Goal: Task Accomplishment & Management: Use online tool/utility

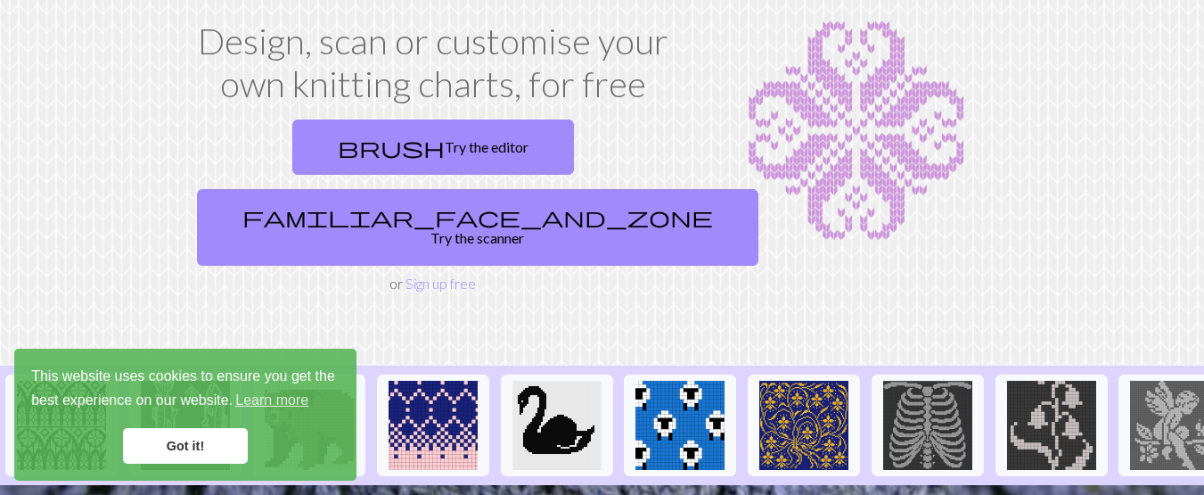
scroll to position [106, 0]
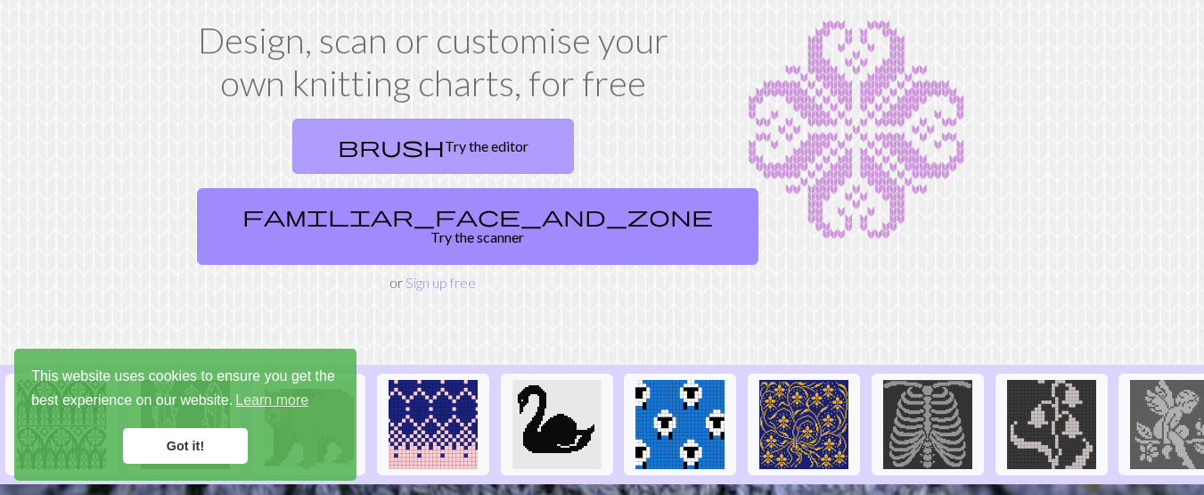
click at [355, 159] on link "brush Try the editor" at bounding box center [433, 146] width 282 height 55
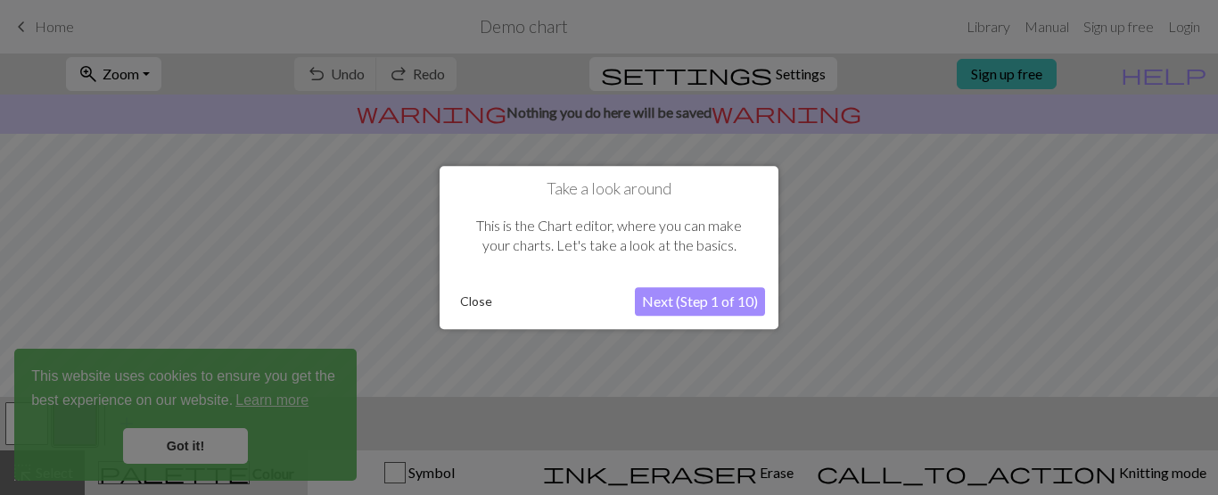
click at [692, 301] on button "Next (Step 1 of 10)" at bounding box center [700, 301] width 130 height 29
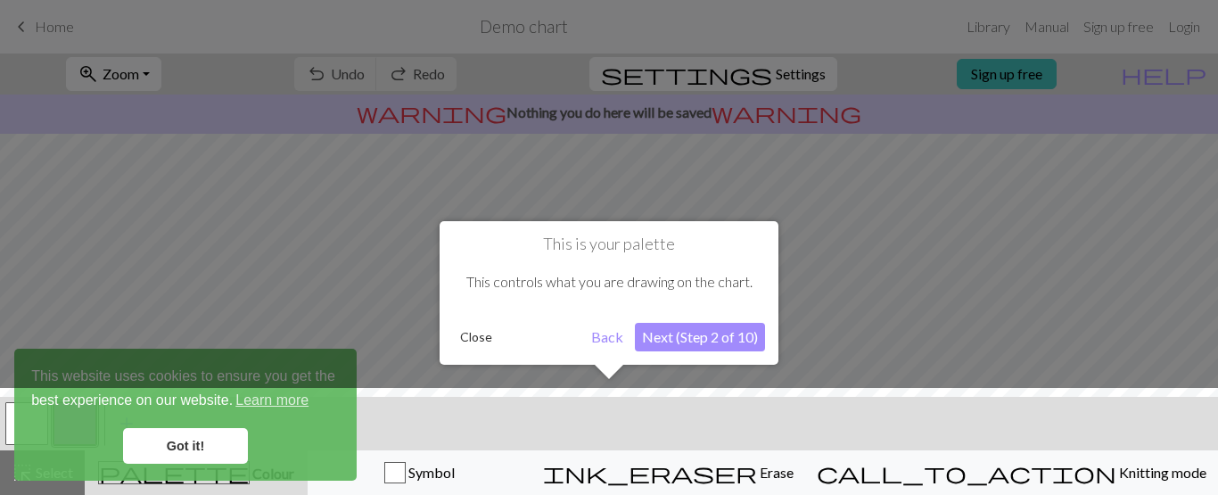
click at [677, 341] on button "Next (Step 2 of 10)" at bounding box center [700, 337] width 130 height 29
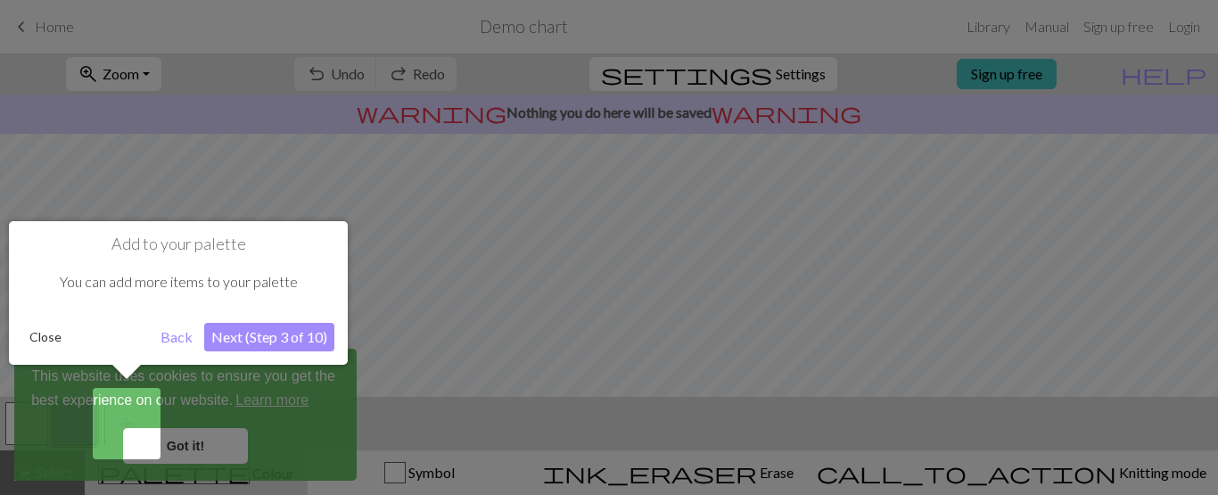
click at [294, 325] on button "Next (Step 3 of 10)" at bounding box center [269, 337] width 130 height 29
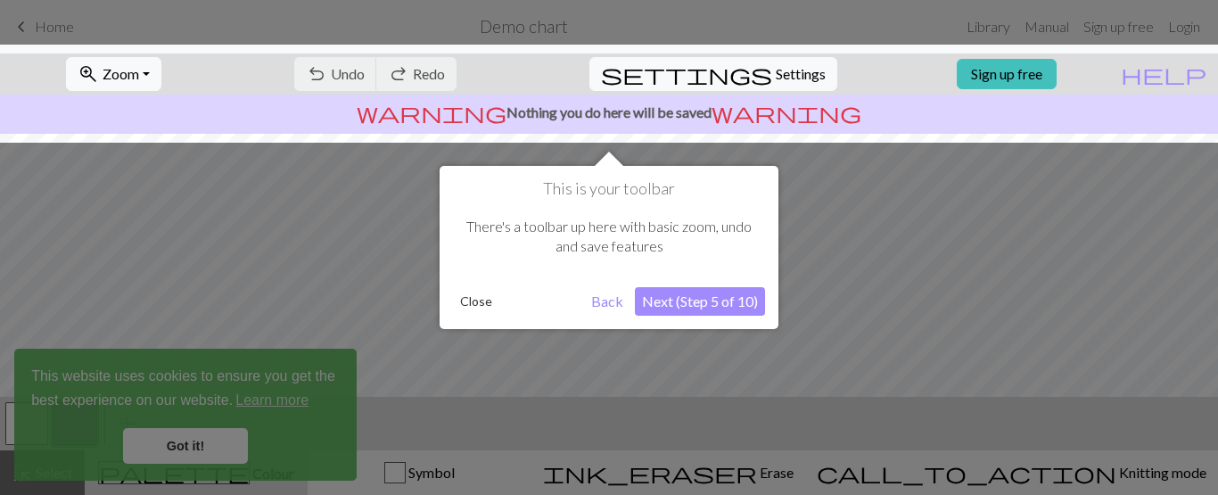
click at [729, 308] on button "Next (Step 5 of 10)" at bounding box center [700, 301] width 130 height 29
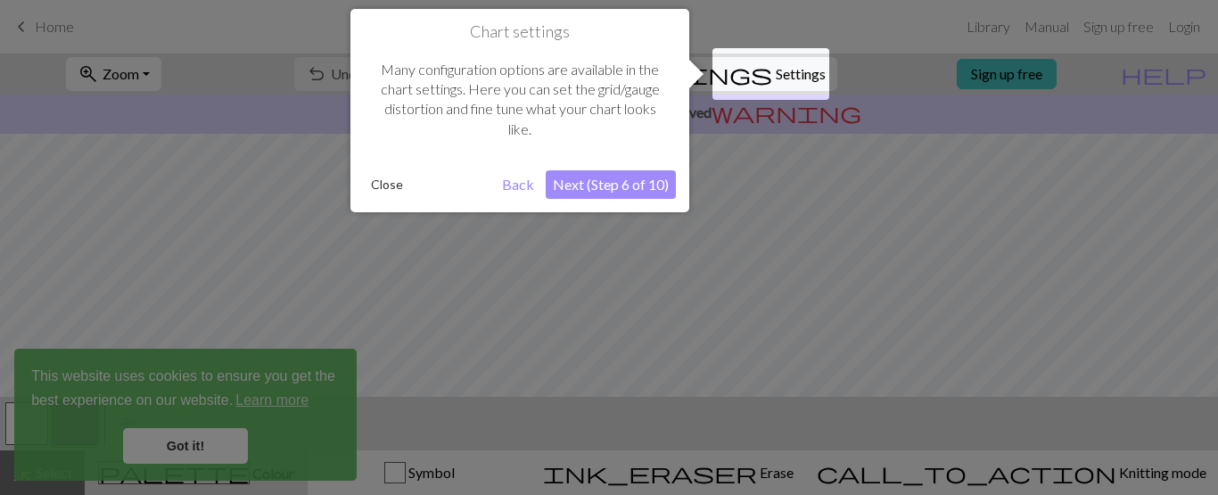
click at [203, 445] on div at bounding box center [609, 247] width 1218 height 495
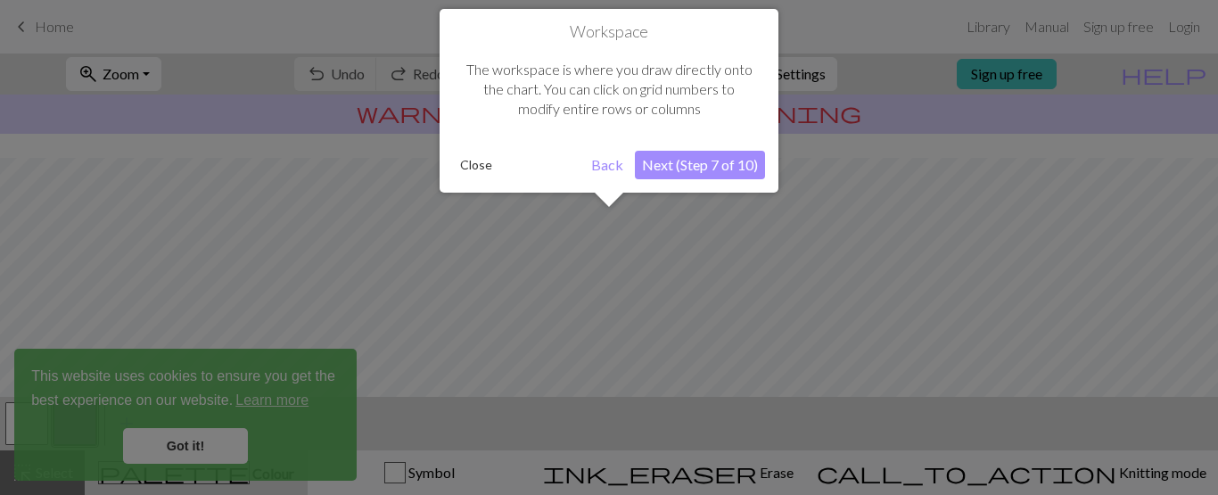
scroll to position [107, 0]
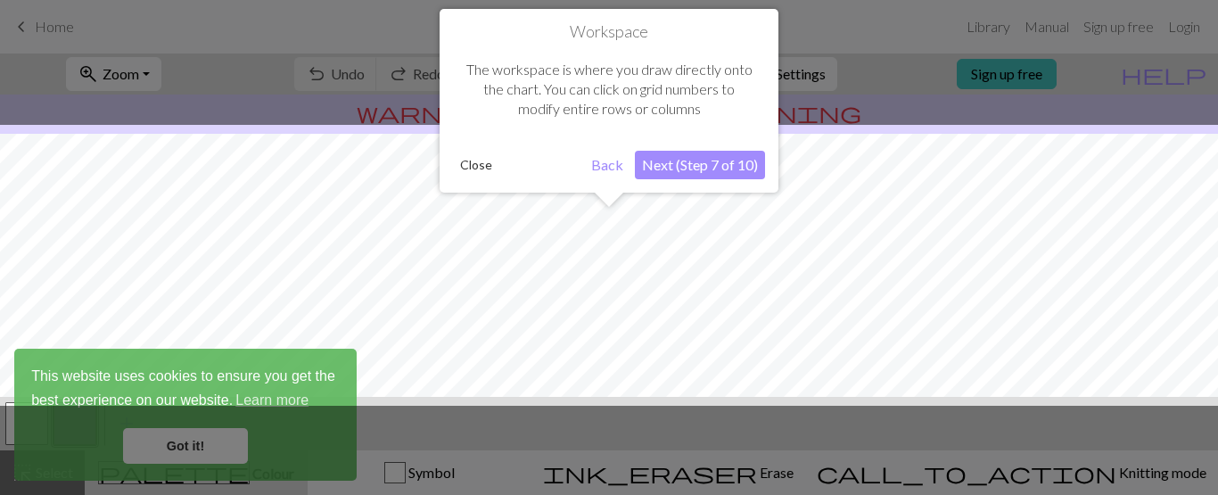
click at [705, 160] on button "Next (Step 7 of 10)" at bounding box center [700, 165] width 130 height 29
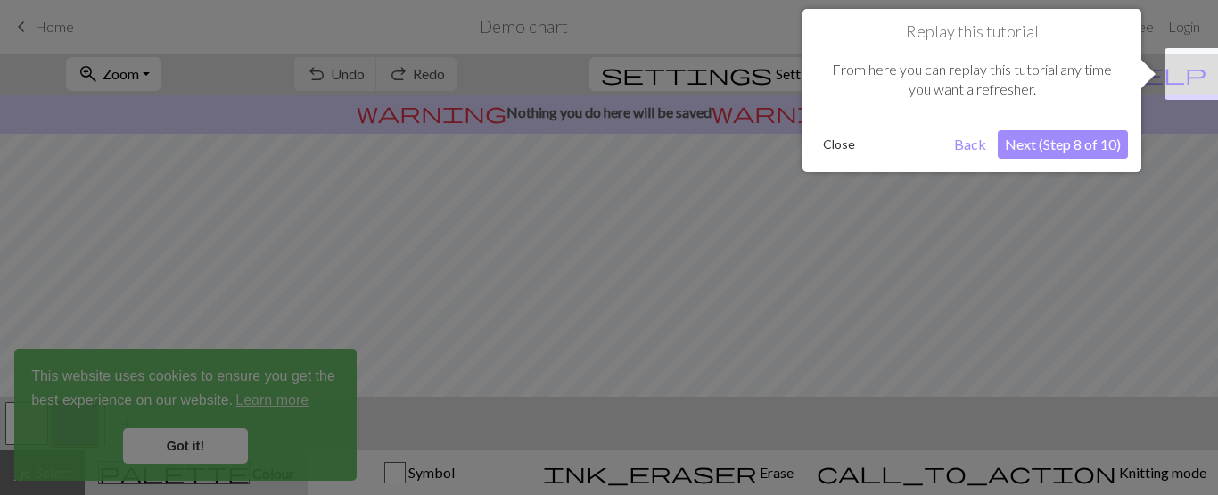
click at [1075, 144] on button "Next (Step 8 of 10)" at bounding box center [1062, 144] width 130 height 29
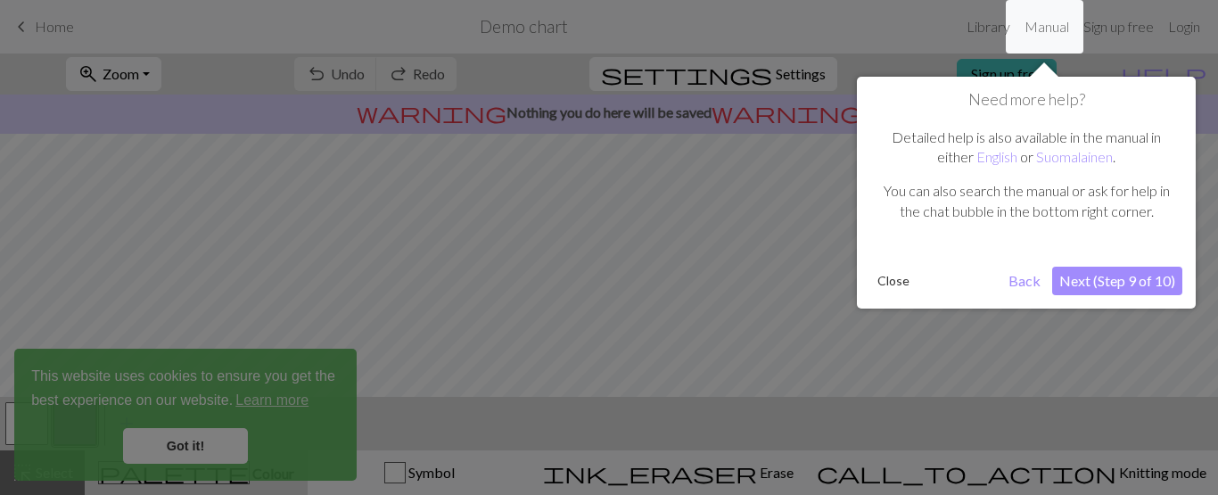
click at [1086, 279] on button "Next (Step 9 of 10)" at bounding box center [1117, 281] width 130 height 29
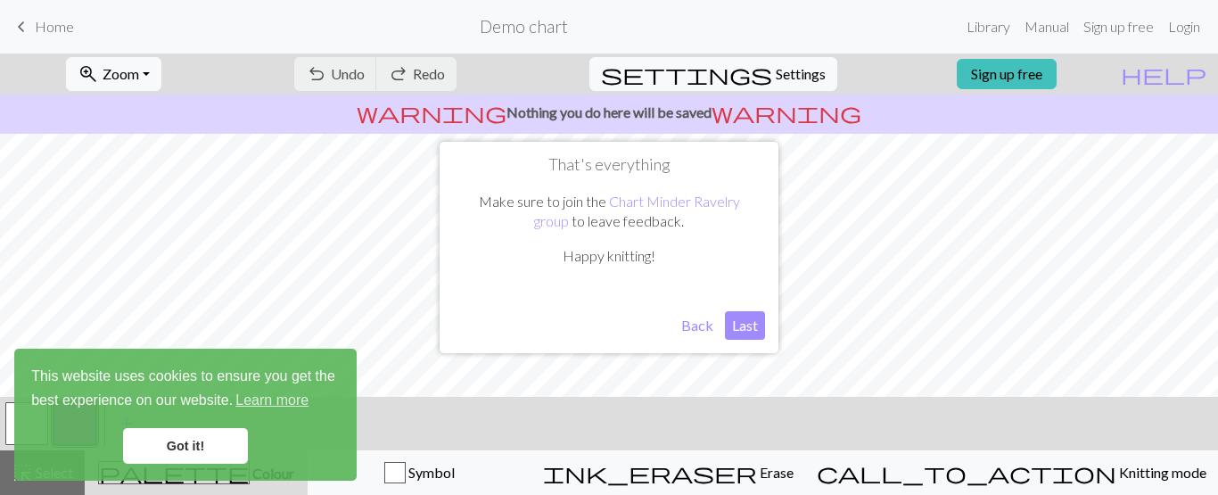
click at [743, 327] on button "Last" at bounding box center [745, 325] width 40 height 29
click at [189, 442] on link "Got it!" at bounding box center [185, 446] width 125 height 36
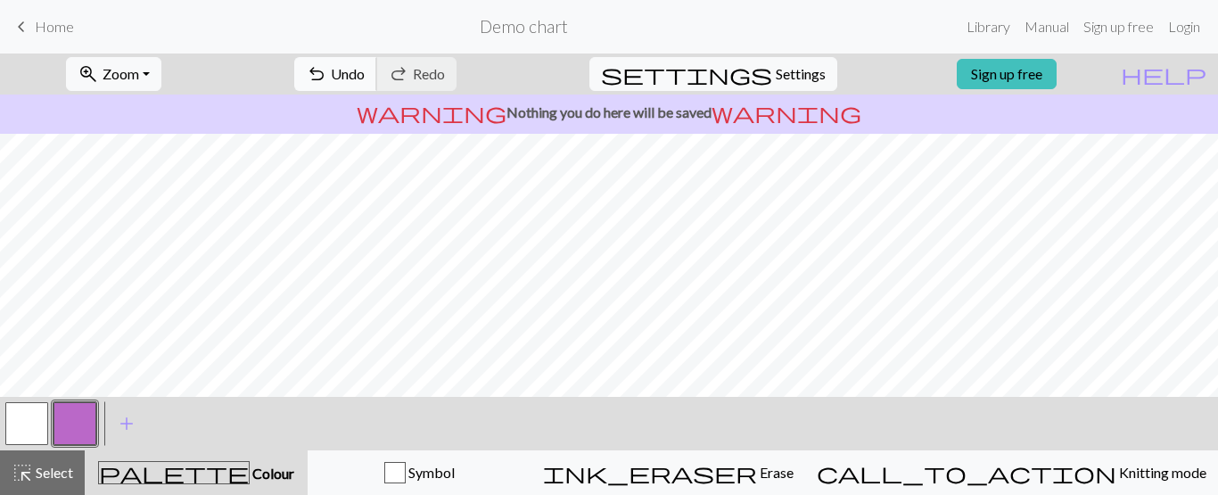
click at [365, 73] on span "Undo" at bounding box center [348, 73] width 34 height 17
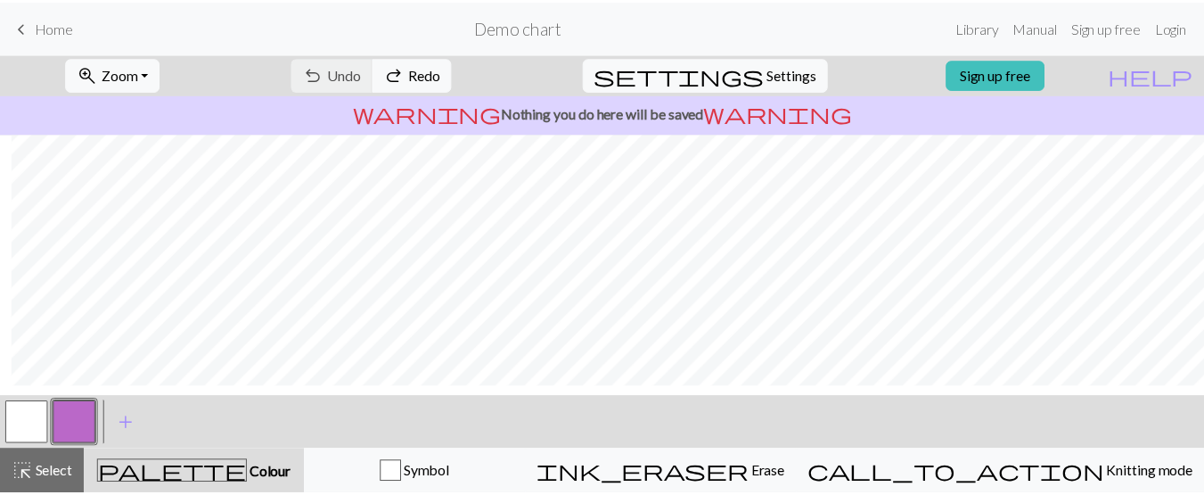
scroll to position [0, 12]
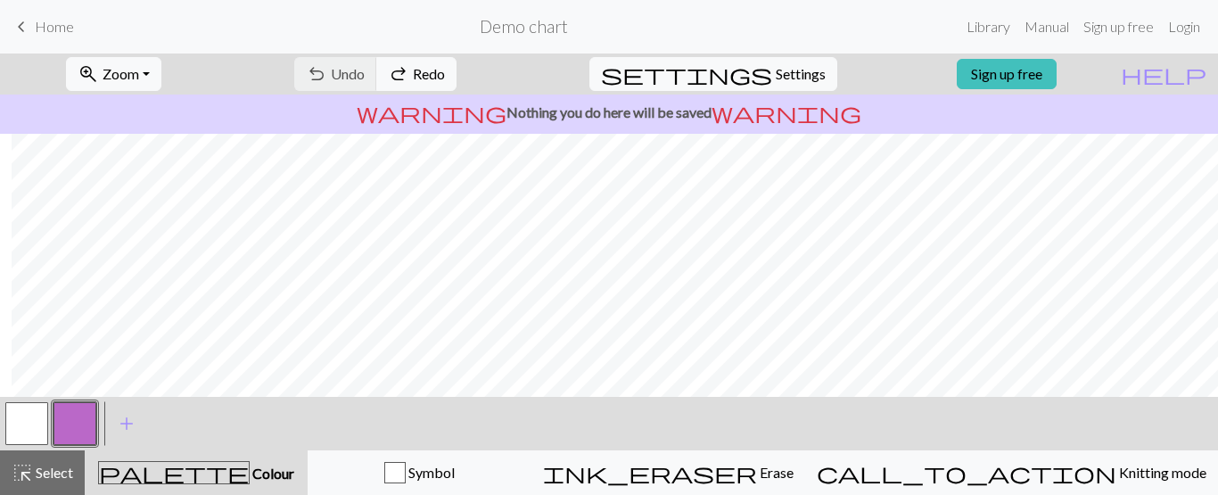
click at [42, 32] on span "Home" at bounding box center [54, 26] width 39 height 17
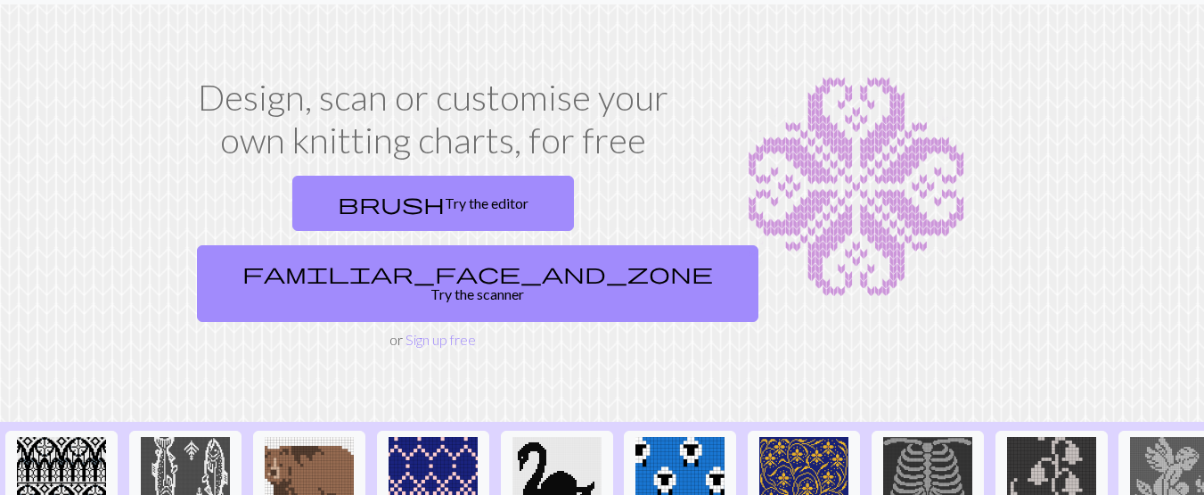
scroll to position [47, 0]
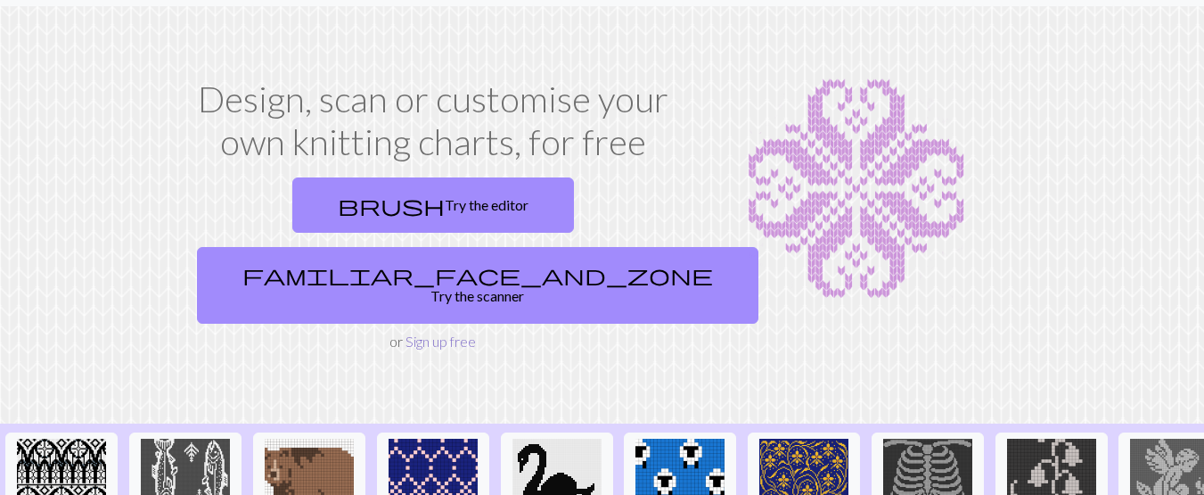
click at [428, 332] on link "Sign up free" at bounding box center [441, 340] width 70 height 17
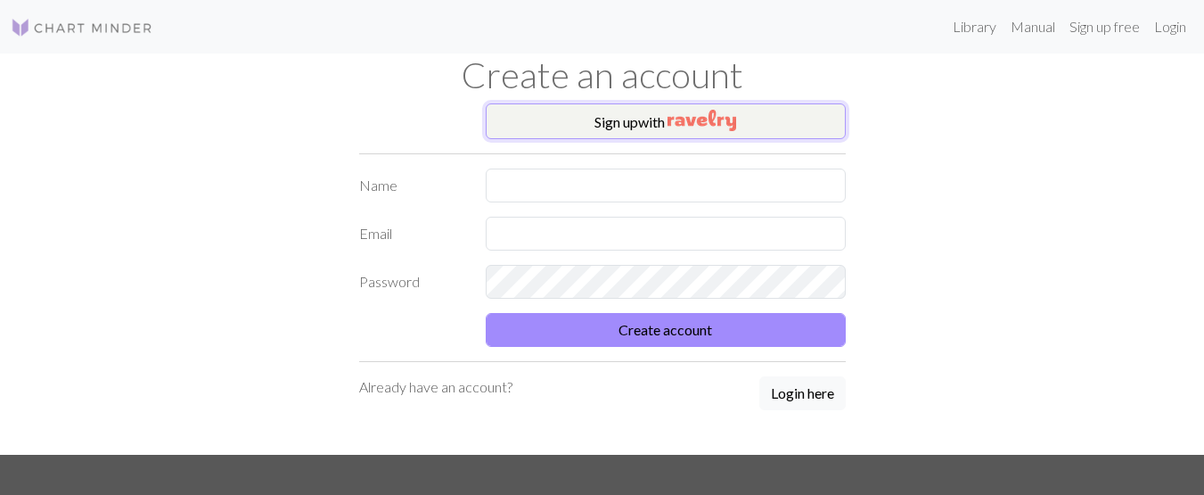
click at [556, 113] on button "Sign up with" at bounding box center [666, 121] width 360 height 36
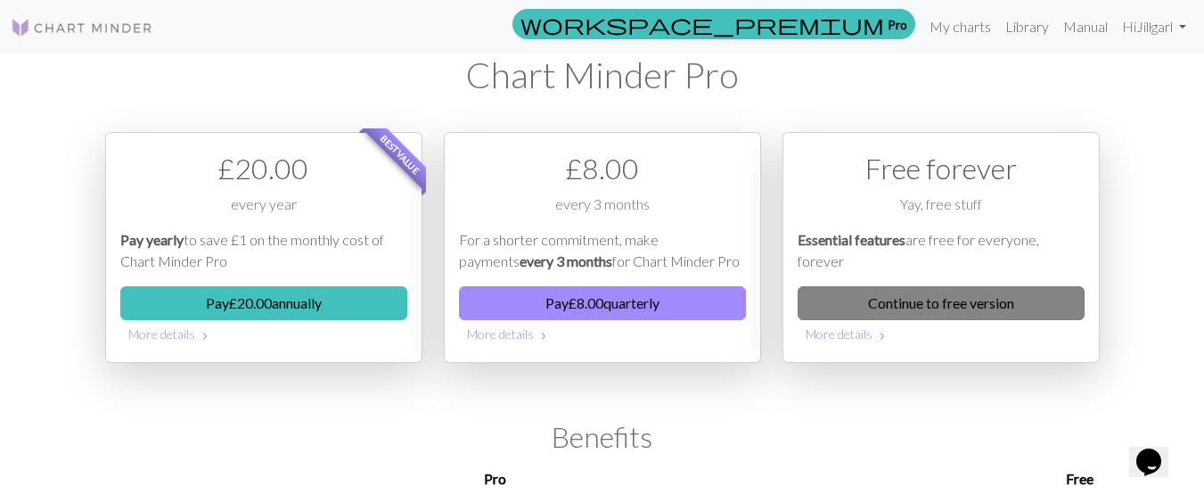
click at [969, 300] on link "Continue to free version" at bounding box center [941, 303] width 287 height 34
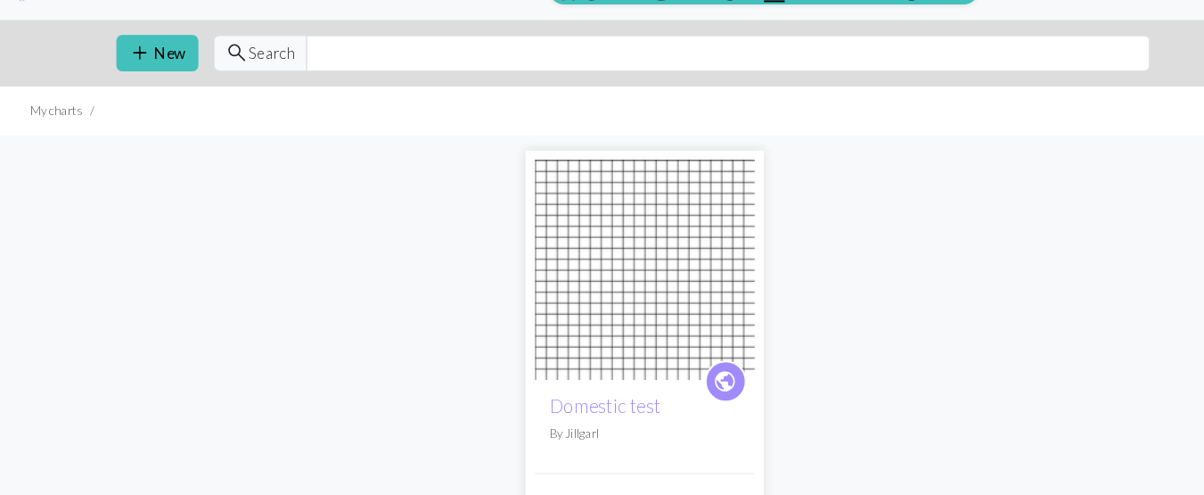
scroll to position [1, 0]
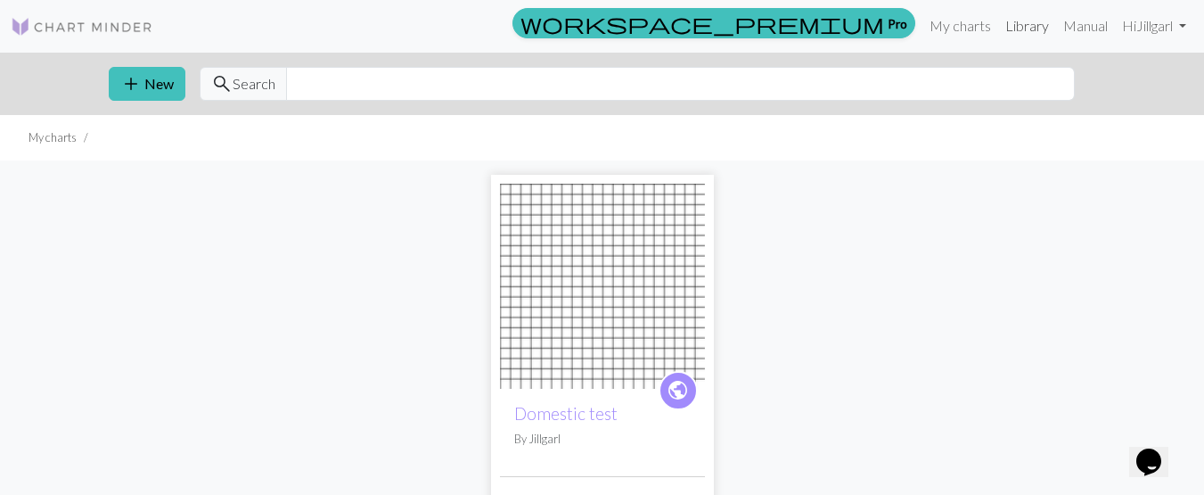
click at [1022, 30] on link "Library" at bounding box center [1027, 26] width 58 height 36
click at [1012, 21] on link "Library" at bounding box center [1027, 26] width 58 height 36
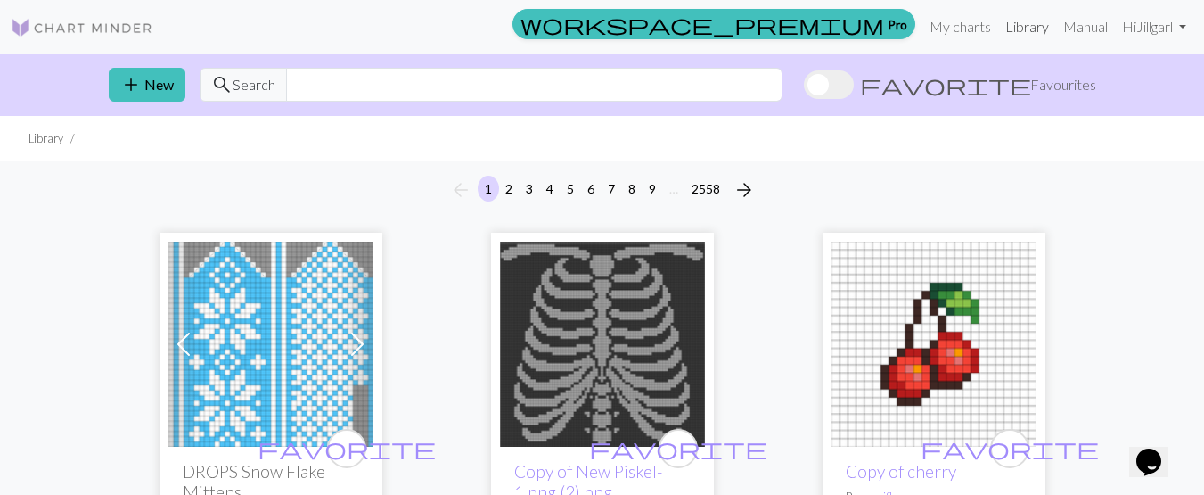
scroll to position [2, 0]
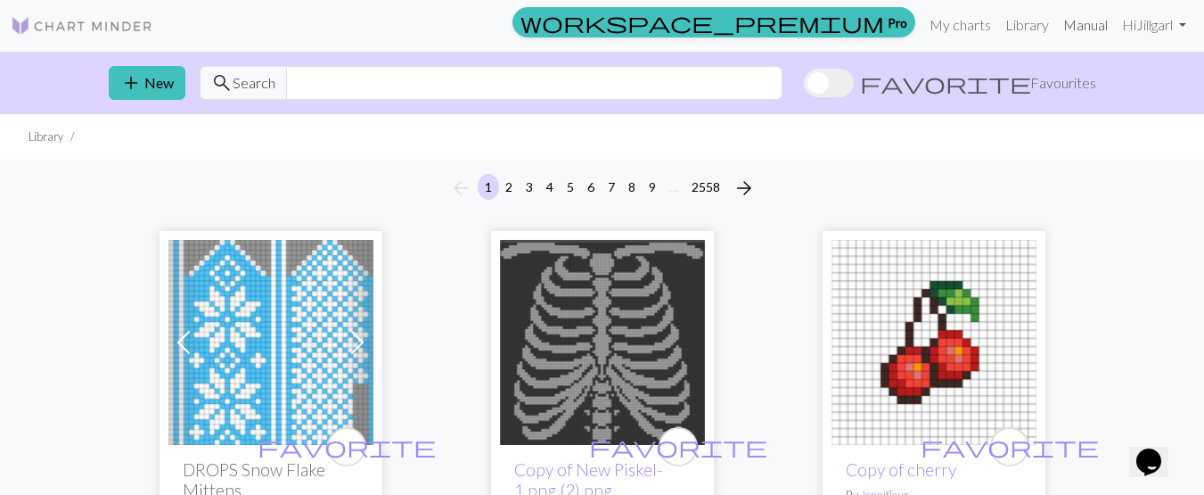
click at [1085, 26] on link "Manual" at bounding box center [1085, 25] width 59 height 36
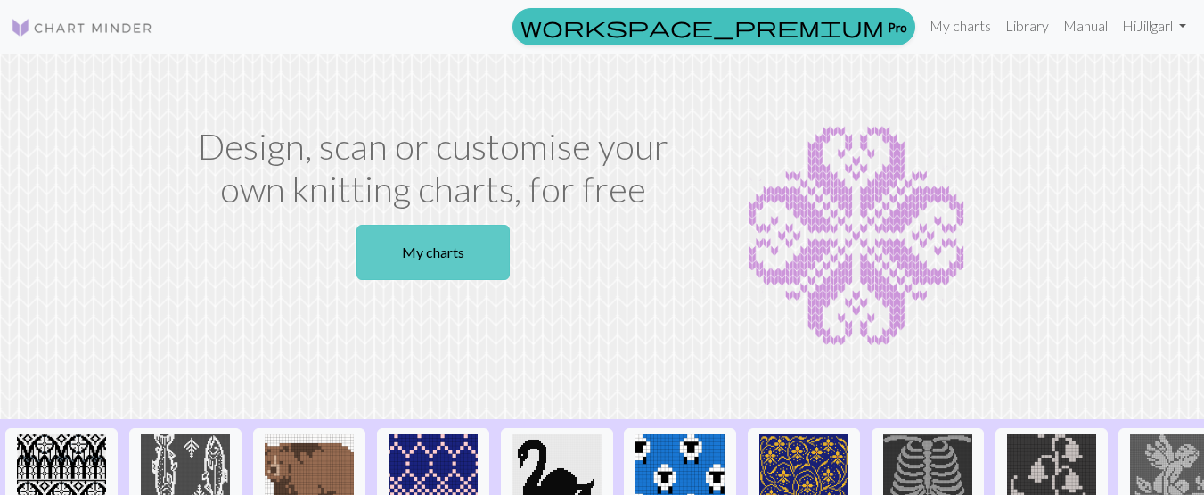
click at [448, 257] on link "My charts" at bounding box center [433, 252] width 153 height 55
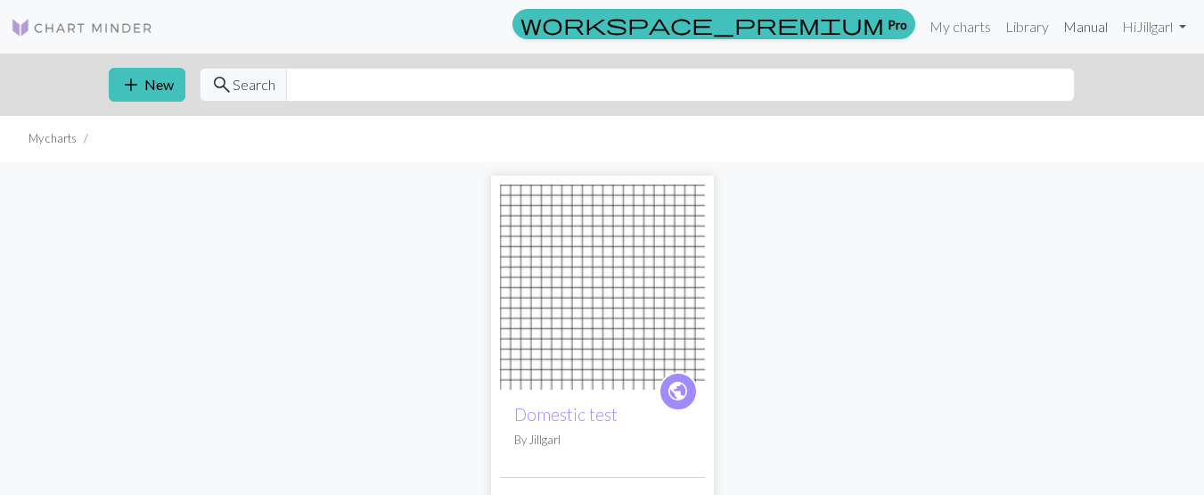
click at [1084, 26] on link "Manual" at bounding box center [1085, 27] width 59 height 36
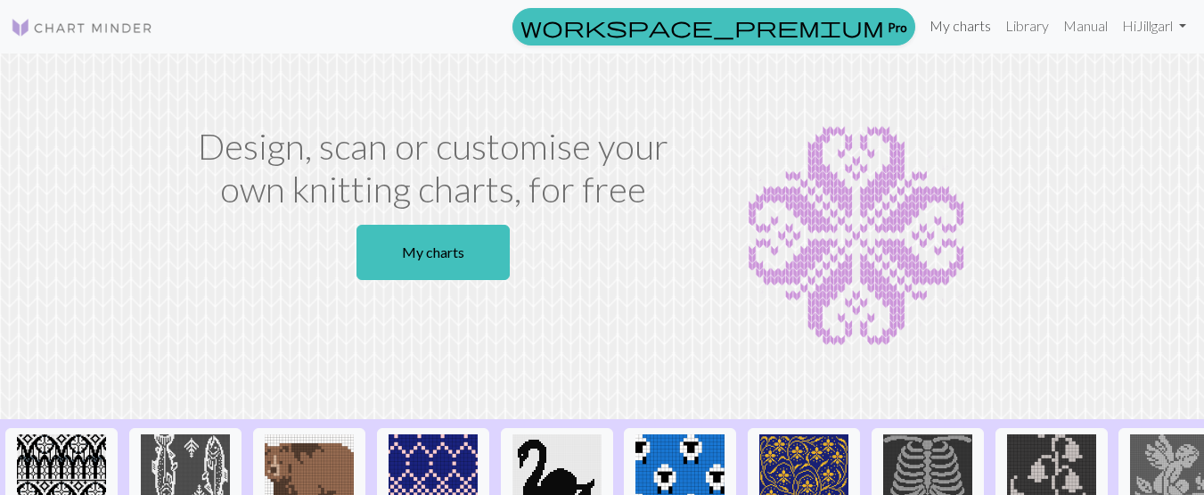
click at [963, 24] on link "My charts" at bounding box center [961, 26] width 76 height 36
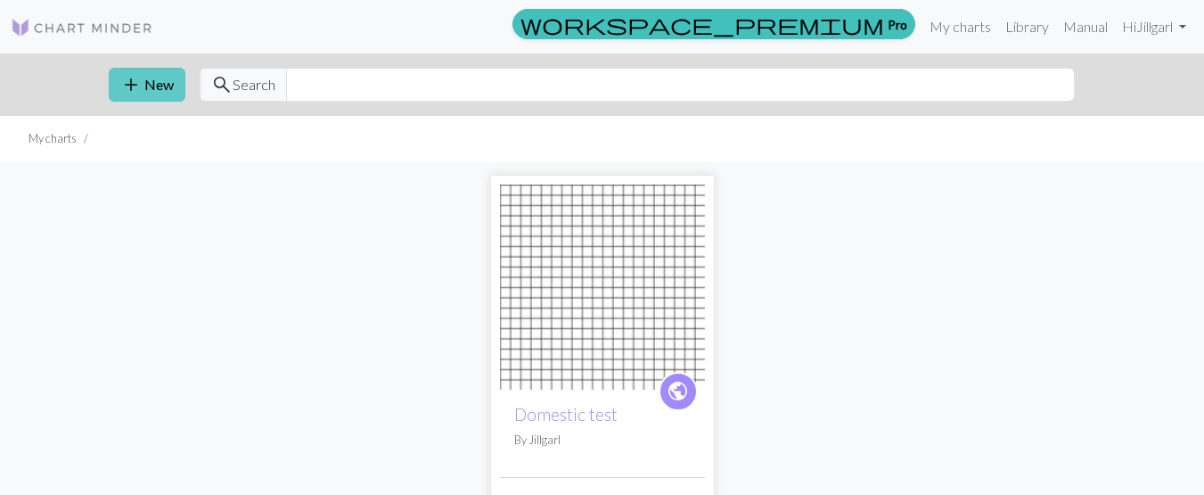
click at [152, 74] on button "add New" at bounding box center [147, 85] width 77 height 34
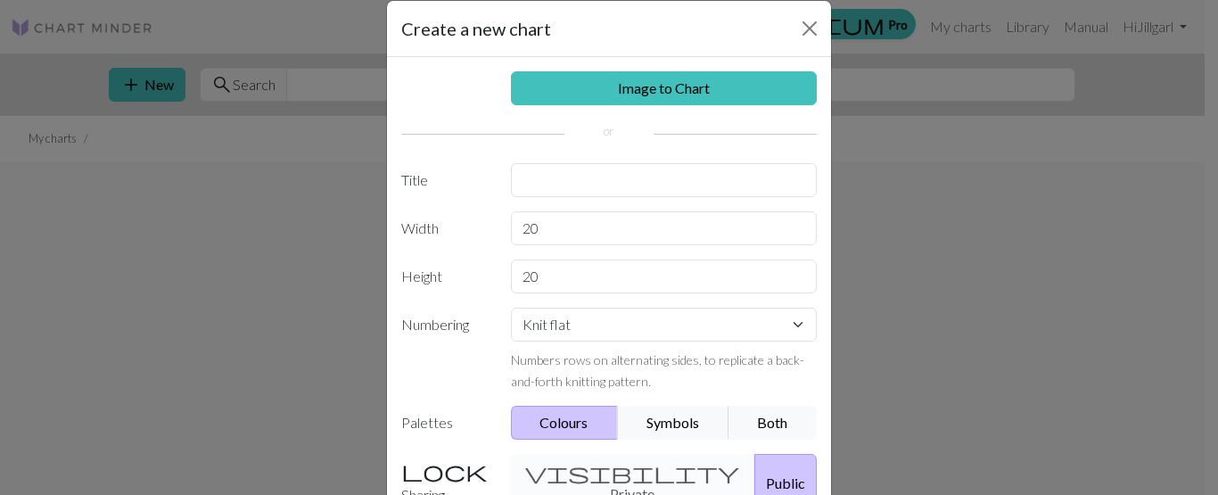
scroll to position [21, 0]
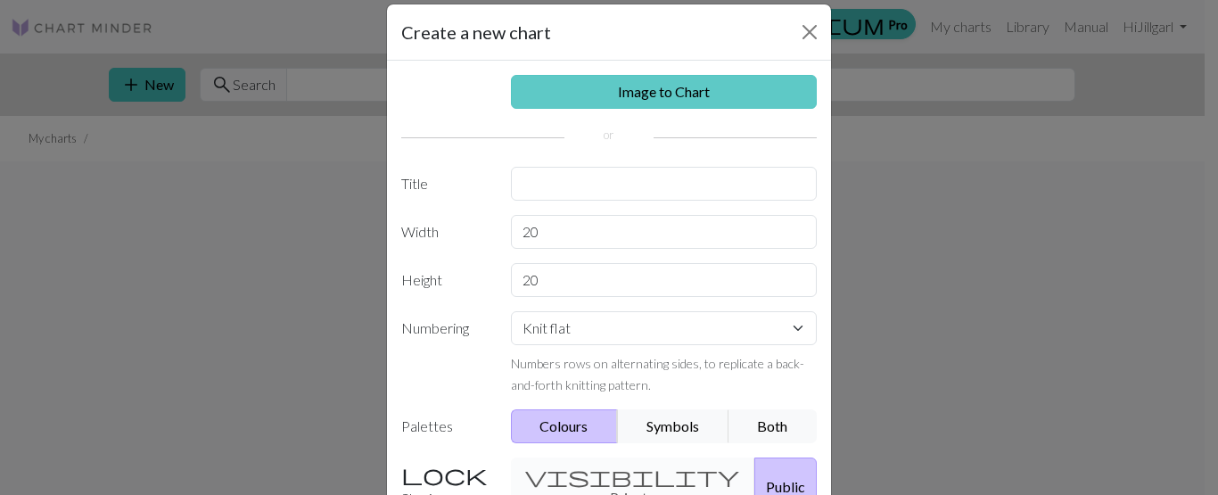
click at [661, 86] on link "Image to Chart" at bounding box center [664, 92] width 307 height 34
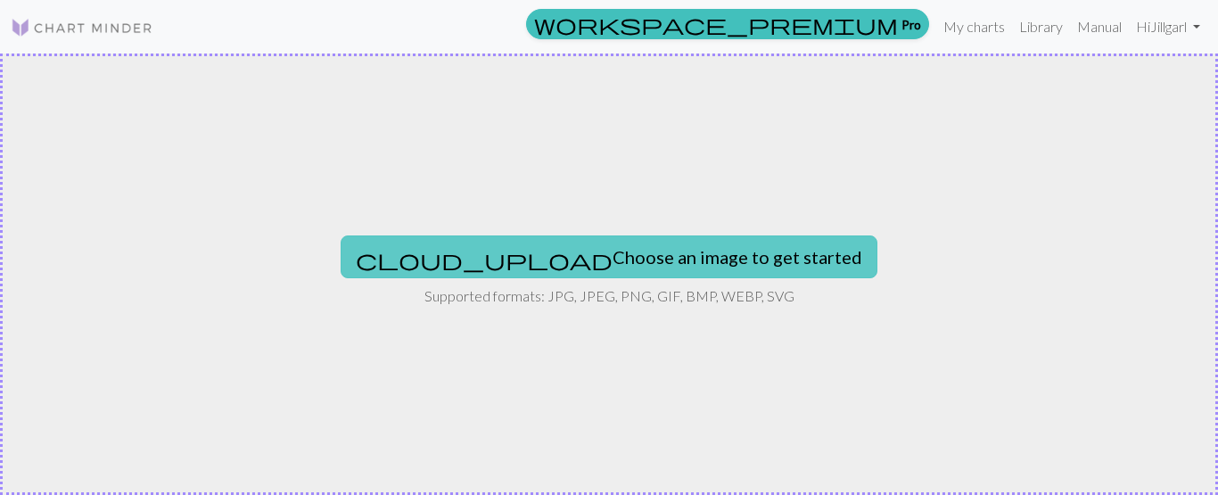
click at [644, 260] on button "cloud_upload Choose an image to get started" at bounding box center [609, 256] width 537 height 43
click at [614, 263] on button "cloud_upload Choose an image to get started" at bounding box center [609, 256] width 537 height 43
click at [578, 250] on button "cloud_upload Choose an image to get started" at bounding box center [609, 256] width 537 height 43
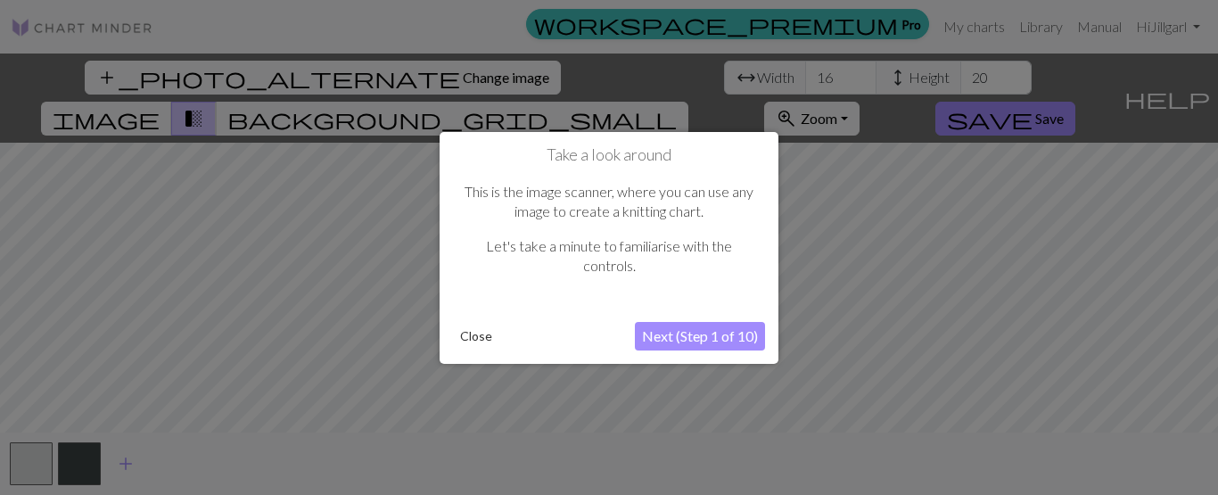
click at [672, 337] on button "Next (Step 1 of 10)" at bounding box center [700, 336] width 130 height 29
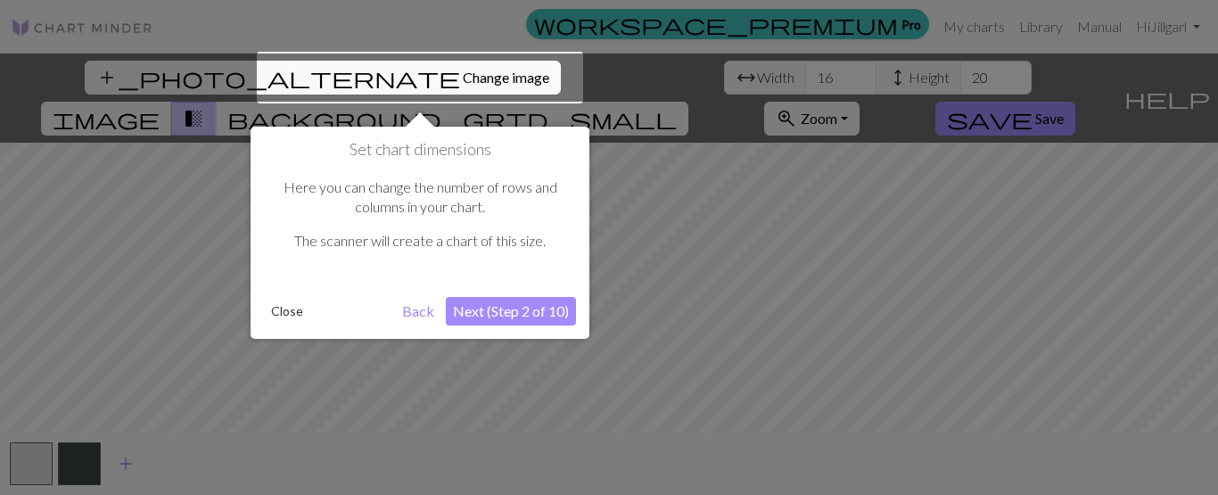
click at [498, 308] on button "Next (Step 2 of 10)" at bounding box center [511, 311] width 130 height 29
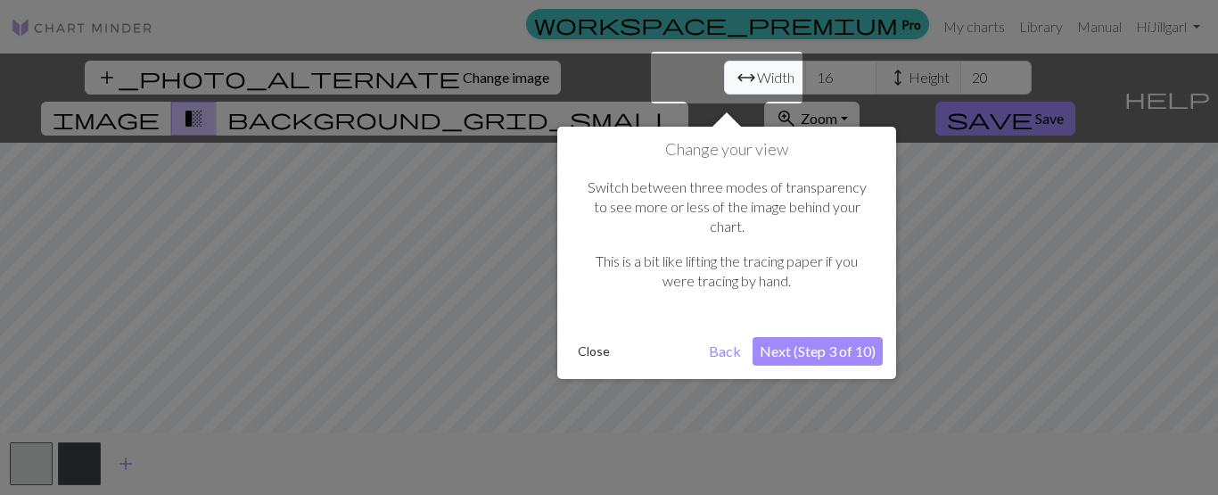
click at [817, 337] on button "Next (Step 3 of 10)" at bounding box center [817, 351] width 130 height 29
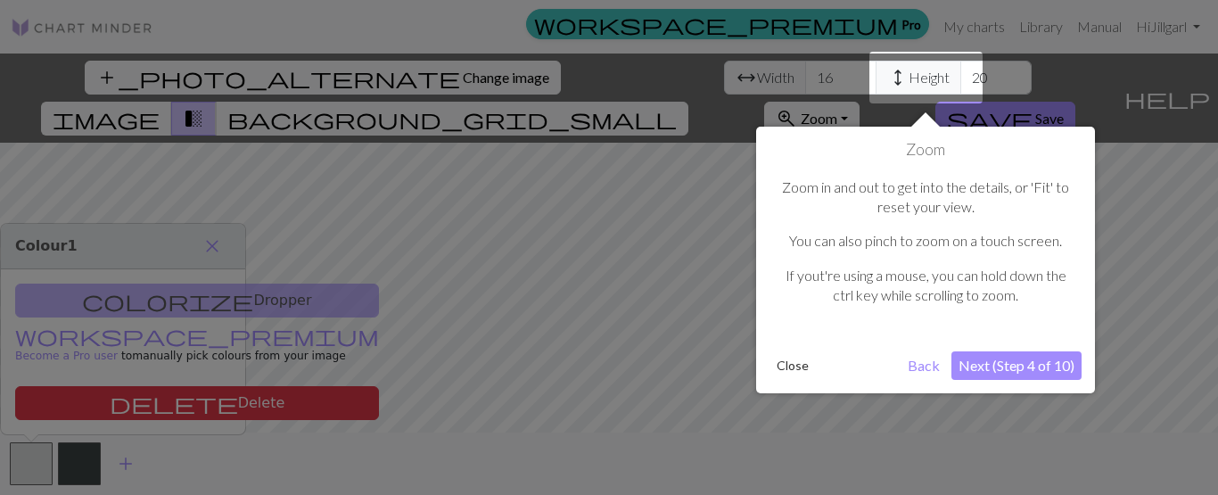
click at [968, 373] on button "Next (Step 4 of 10)" at bounding box center [1016, 365] width 130 height 29
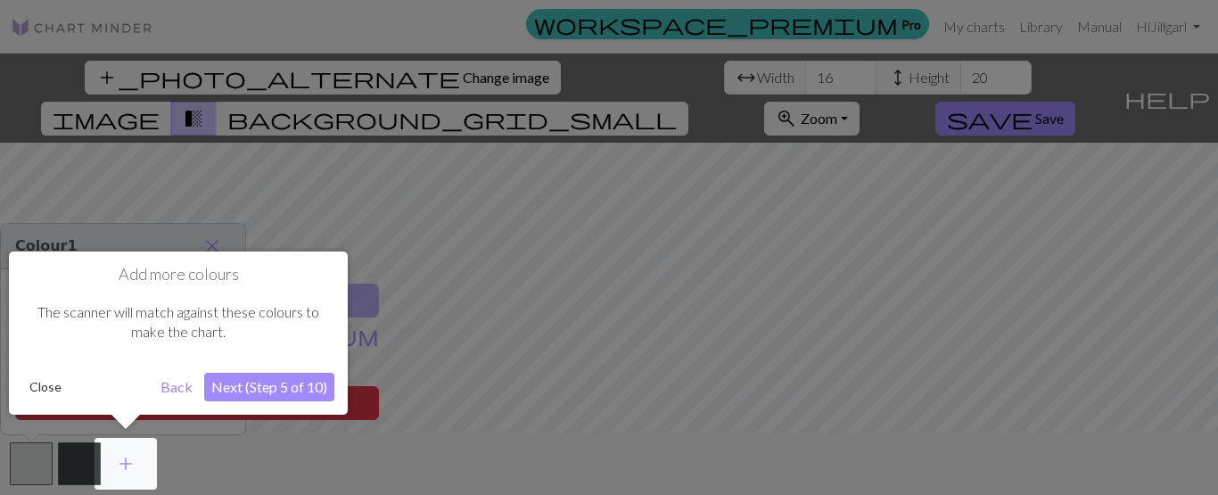
click at [268, 391] on button "Next (Step 5 of 10)" at bounding box center [269, 387] width 130 height 29
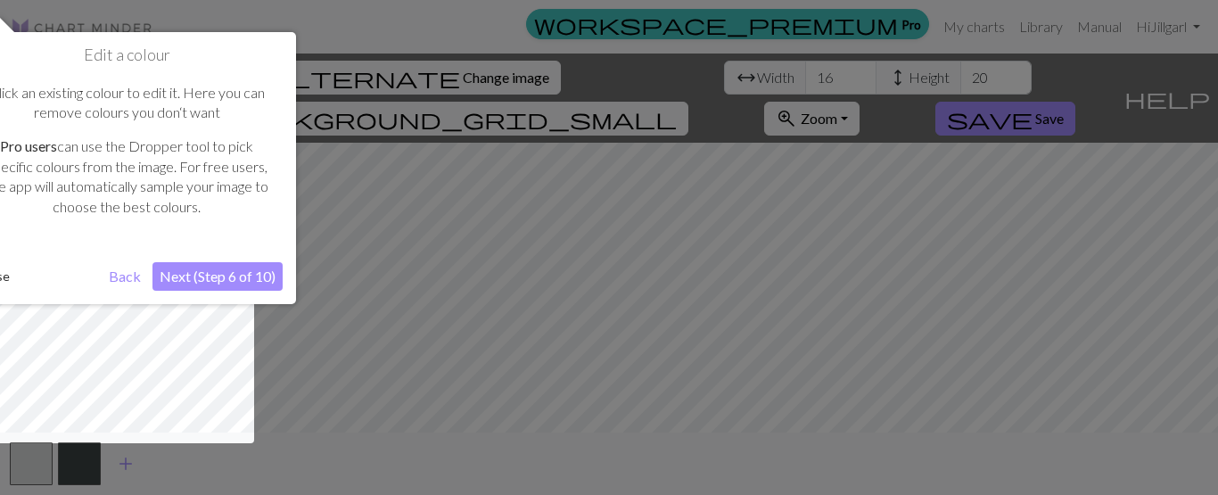
click at [231, 282] on button "Next (Step 6 of 10)" at bounding box center [217, 276] width 130 height 29
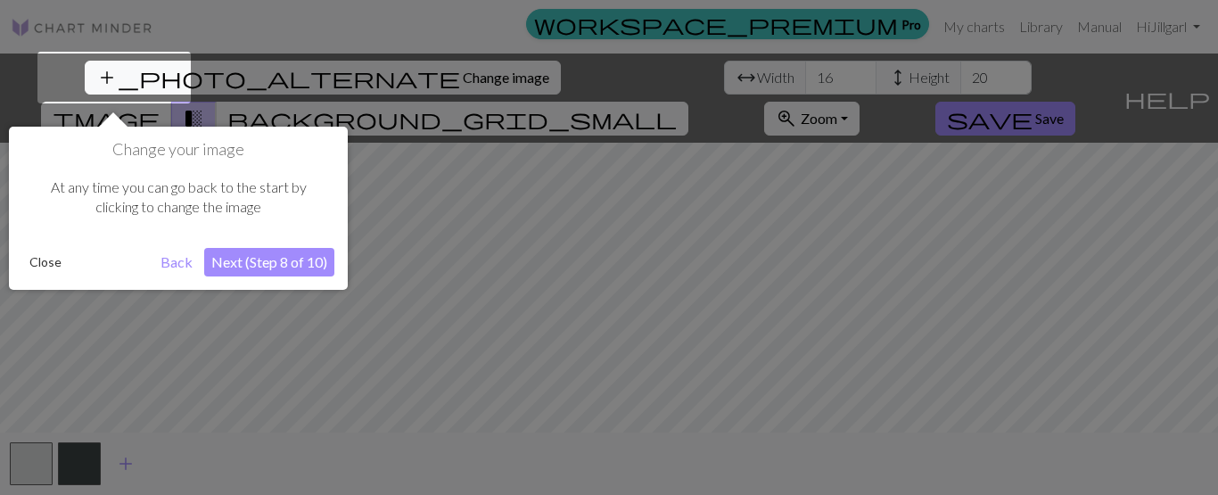
click at [240, 259] on button "Next (Step 8 of 10)" at bounding box center [269, 262] width 130 height 29
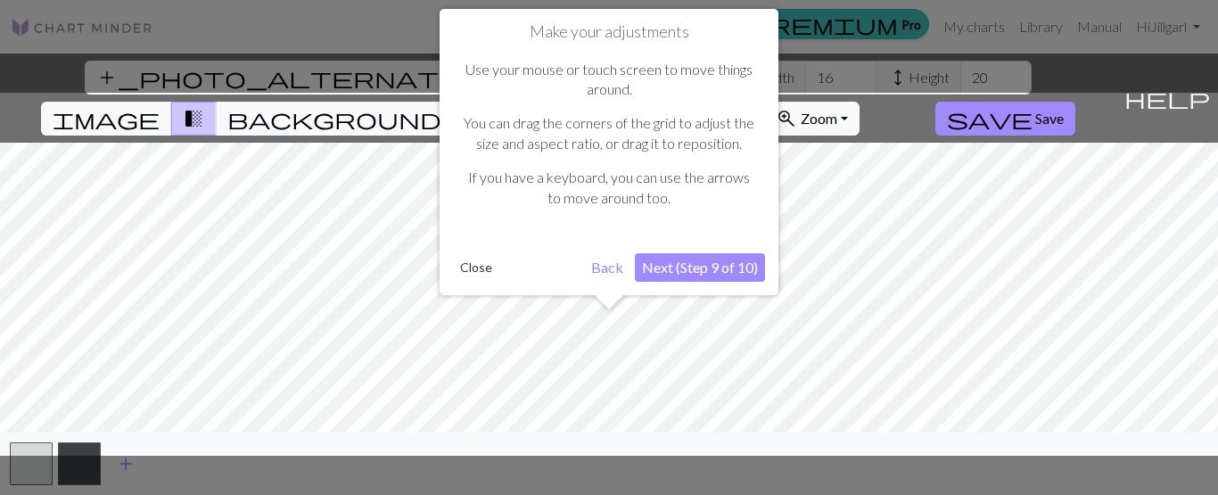
click at [711, 259] on button "Next (Step 9 of 10)" at bounding box center [700, 267] width 130 height 29
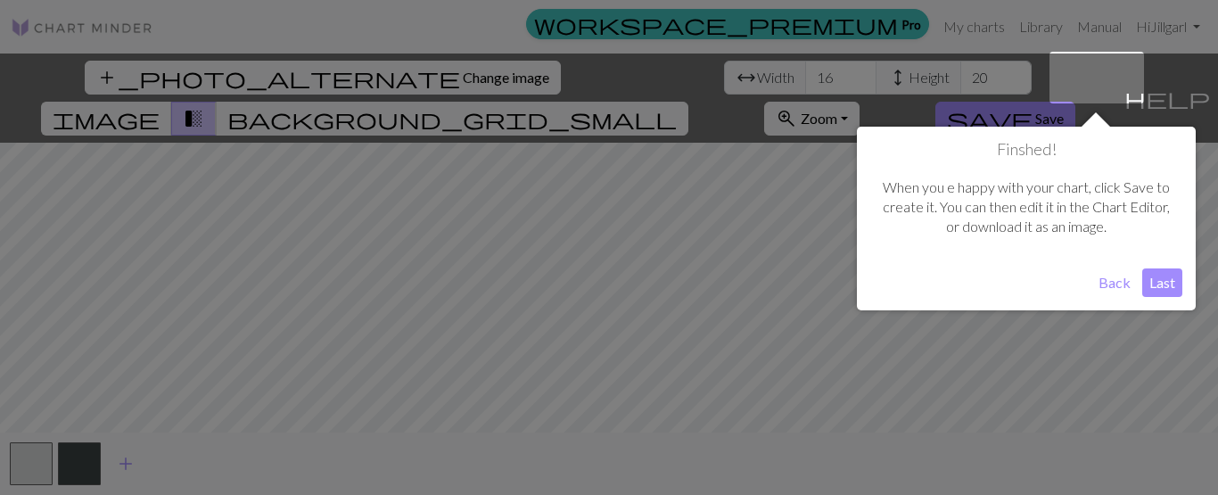
click at [1170, 276] on button "Last" at bounding box center [1162, 282] width 40 height 29
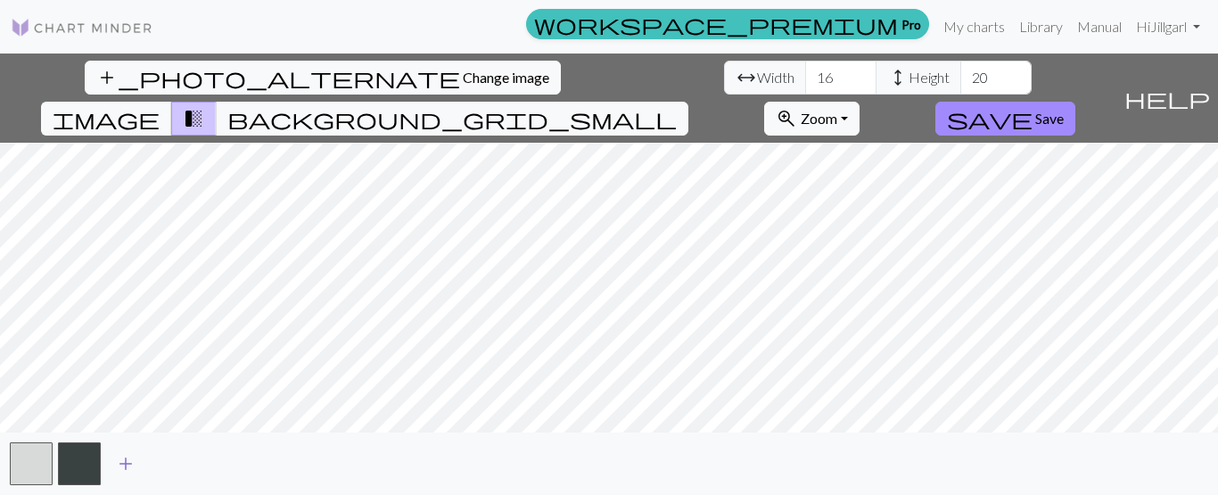
click at [124, 459] on span "add" at bounding box center [125, 463] width 21 height 25
click at [176, 457] on span "add" at bounding box center [173, 463] width 21 height 25
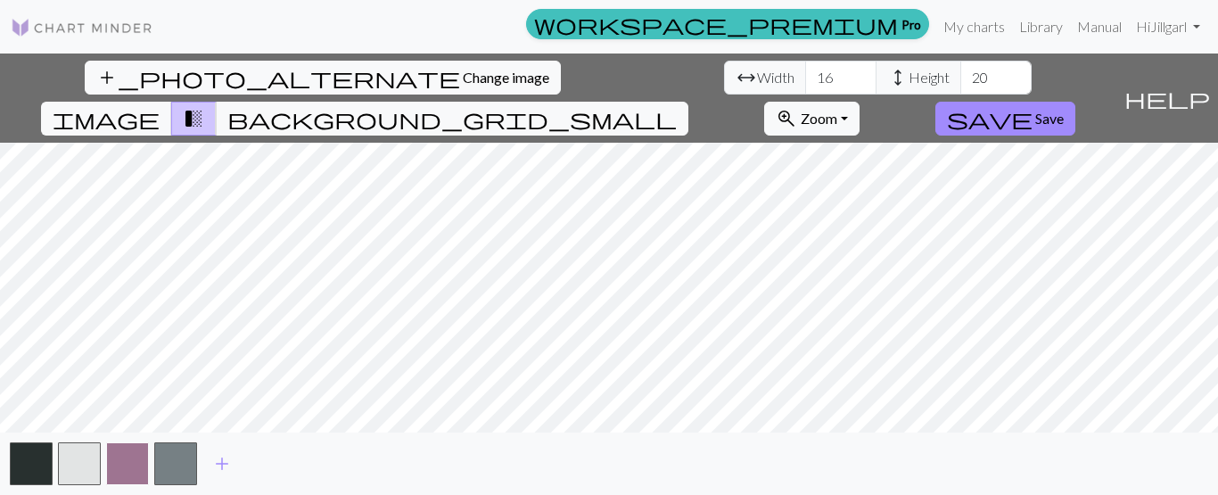
click at [139, 459] on button "button" at bounding box center [127, 463] width 43 height 43
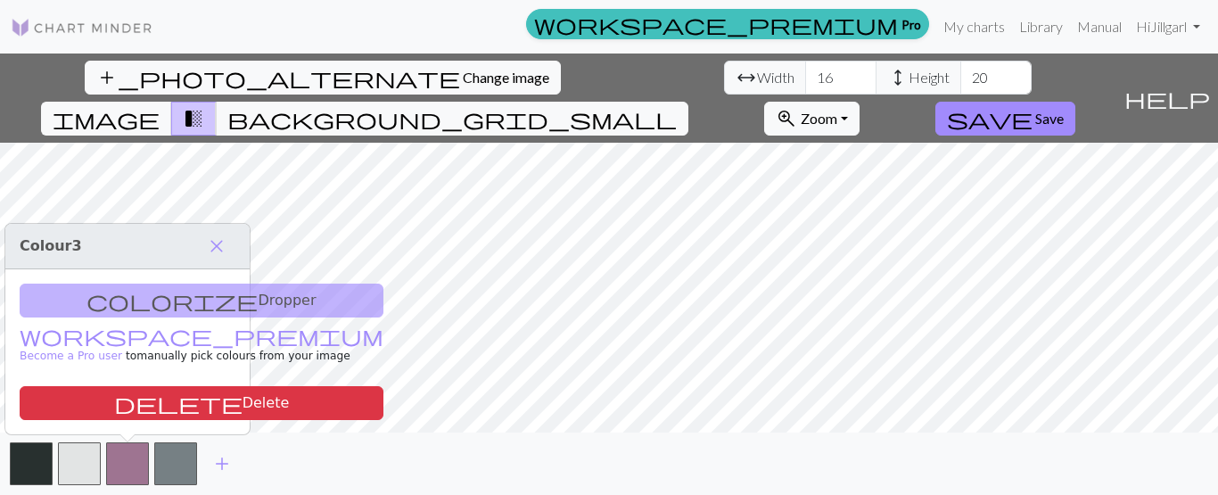
click at [141, 302] on div "colorize Dropper workspace_premium Become a Pro user to manually pick colours f…" at bounding box center [127, 351] width 244 height 165
click at [119, 296] on div "colorize Dropper workspace_premium Become a Pro user to manually pick colours f…" at bounding box center [127, 351] width 244 height 165
click at [26, 469] on button "button" at bounding box center [31, 463] width 43 height 43
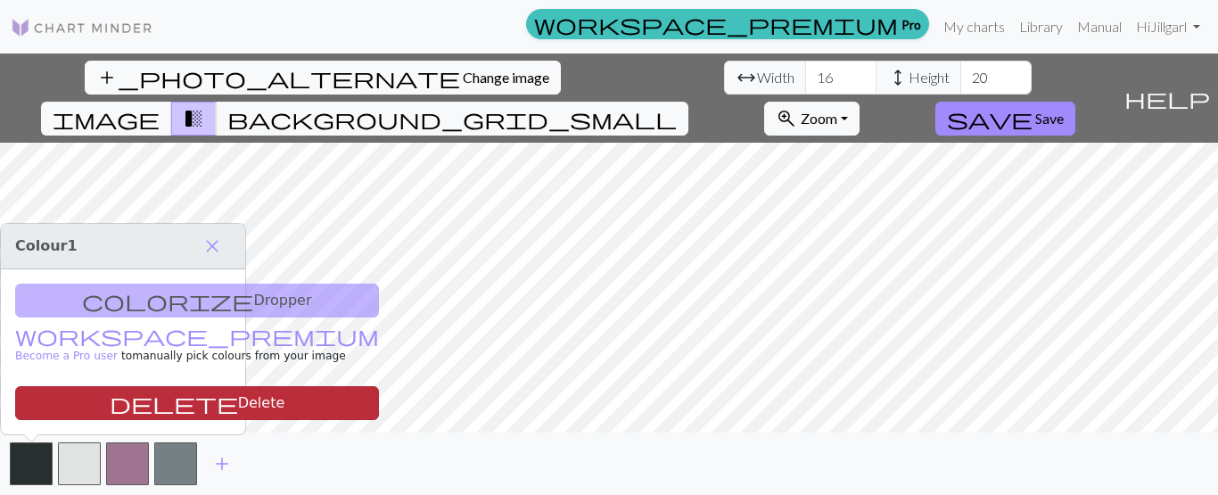
click at [186, 398] on button "delete Delete" at bounding box center [197, 403] width 364 height 34
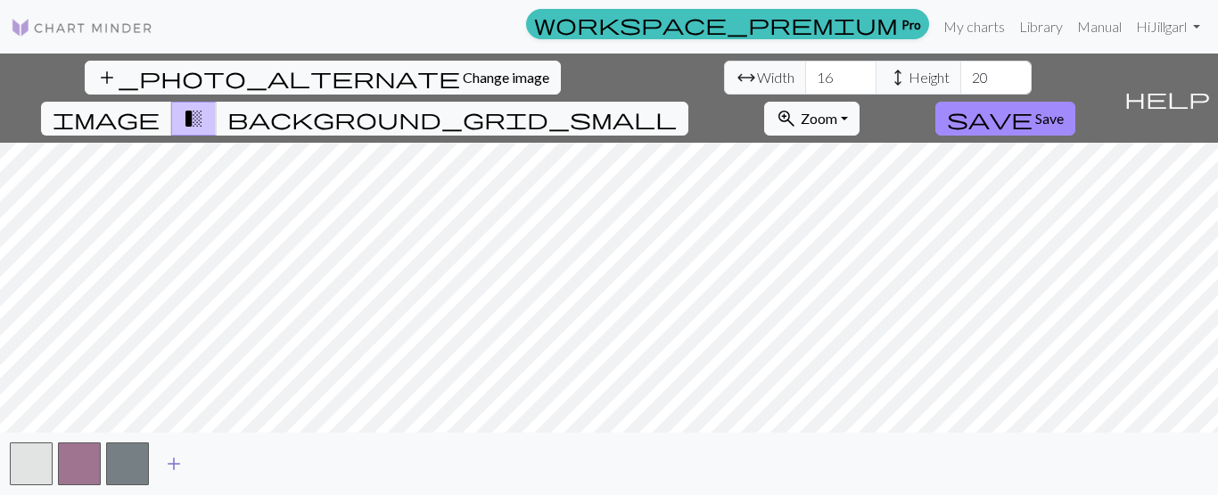
click at [169, 468] on span "add" at bounding box center [173, 463] width 21 height 25
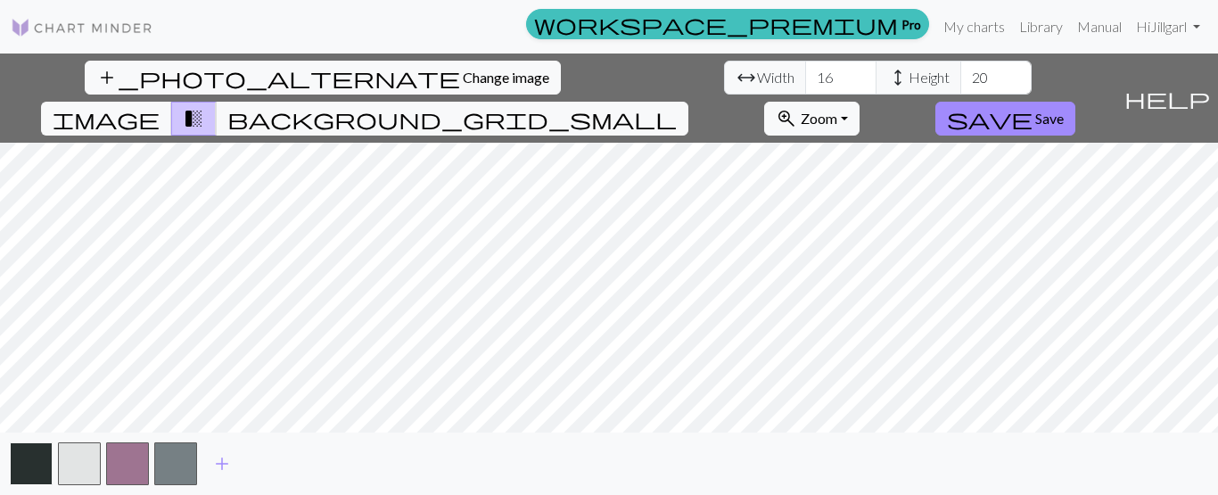
click at [39, 466] on button "button" at bounding box center [31, 463] width 43 height 43
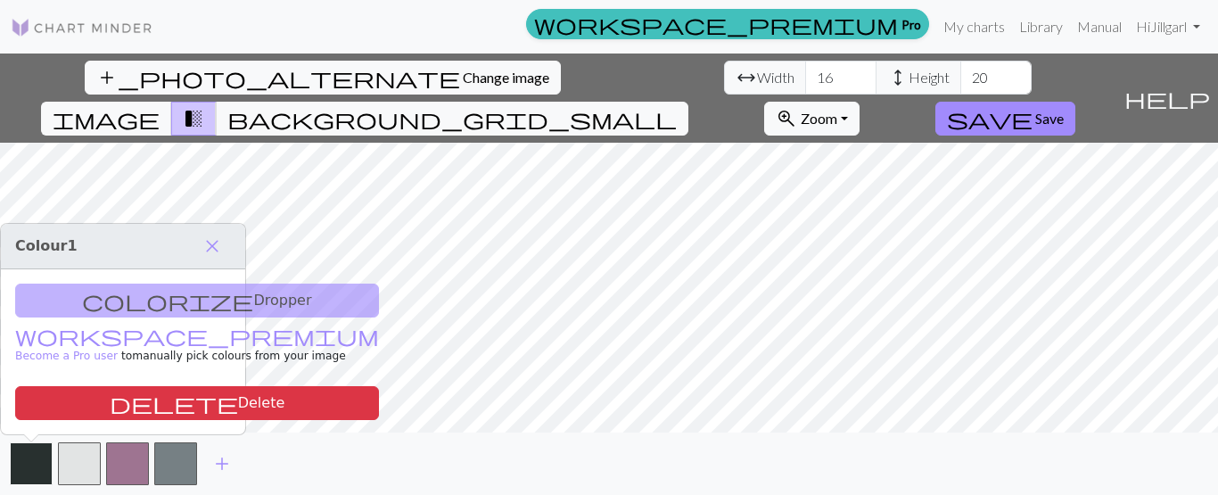
click at [39, 466] on button "button" at bounding box center [31, 463] width 43 height 43
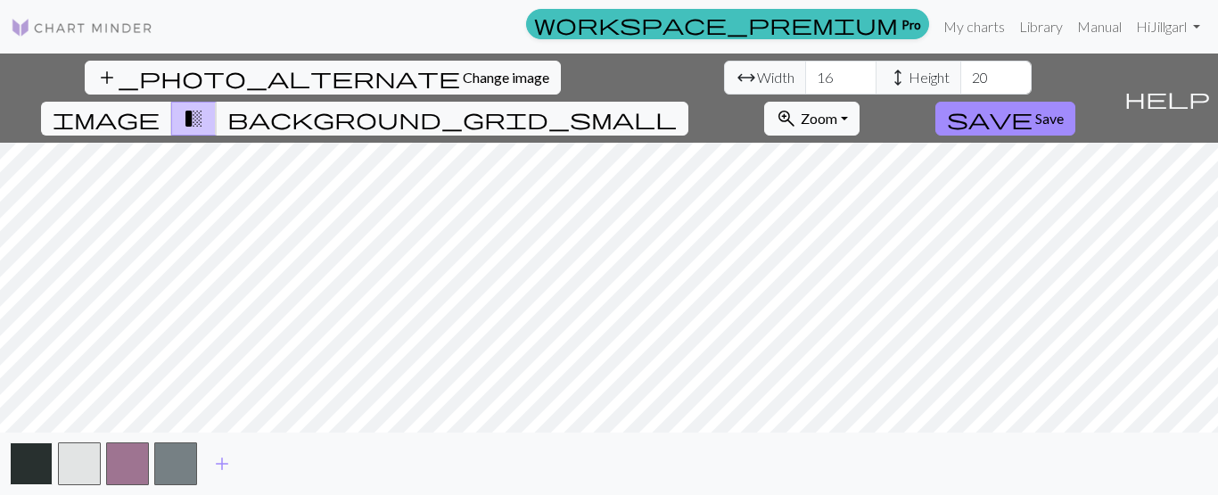
click at [39, 466] on button "button" at bounding box center [31, 463] width 43 height 43
